Goal: Check status: Check status

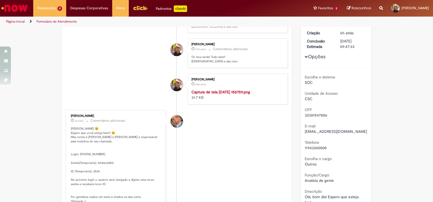
scroll to position [39, 0]
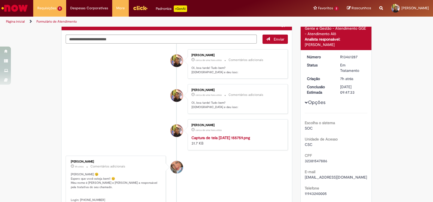
scroll to position [43, 0]
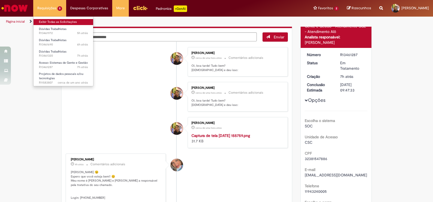
click at [60, 20] on link "Exibir Todas as Solicitações" at bounding box center [64, 22] width 60 height 6
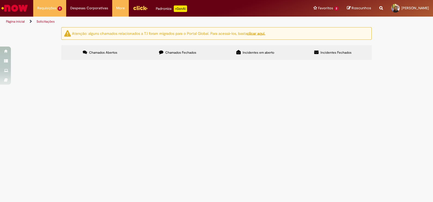
click at [0, 0] on span "Olá, bom dia! Espero que esteja bem. Venho por meio deste solicitar que dupliqu…" at bounding box center [0, 0] width 0 height 0
